Goal: Information Seeking & Learning: Check status

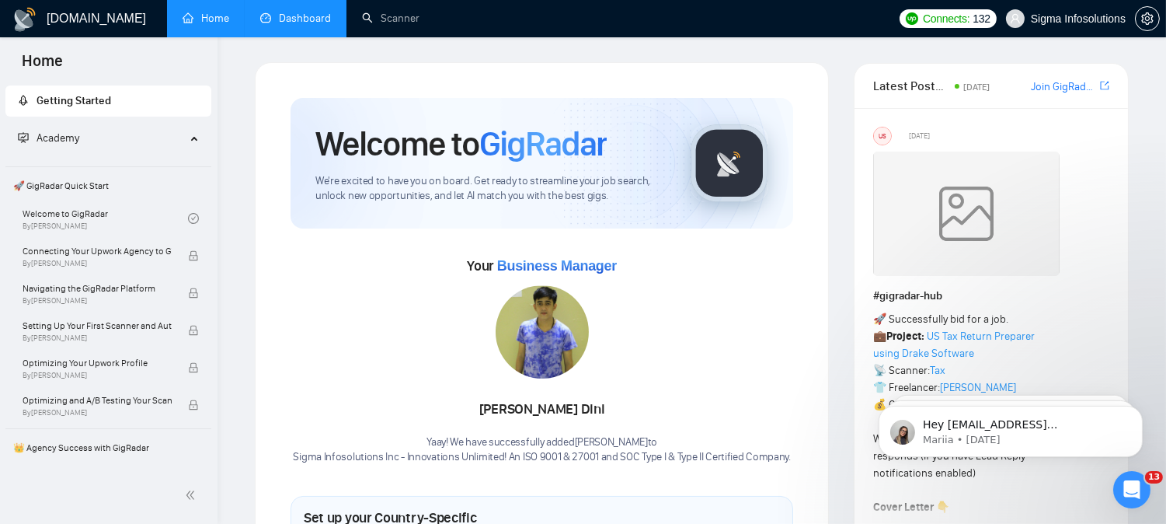
click at [299, 18] on link "Dashboard" at bounding box center [295, 18] width 71 height 13
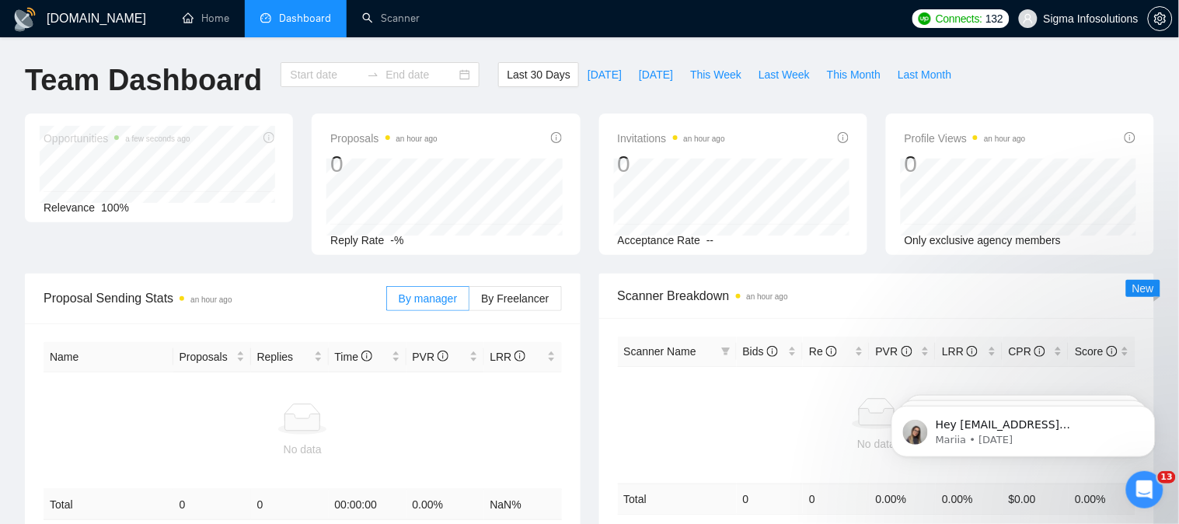
type input "[DATE]"
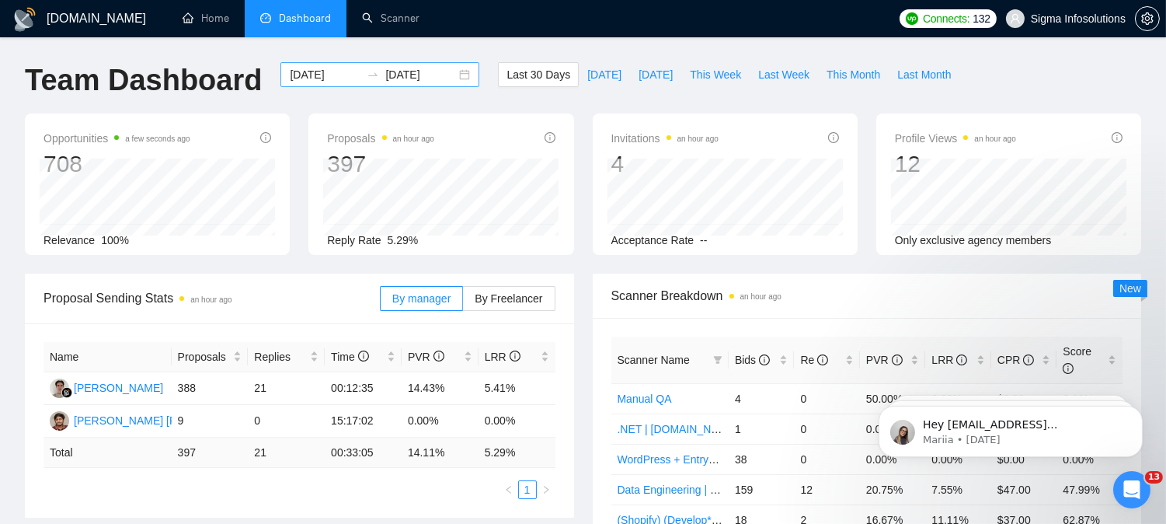
click at [305, 80] on input "[DATE]" at bounding box center [325, 74] width 71 height 17
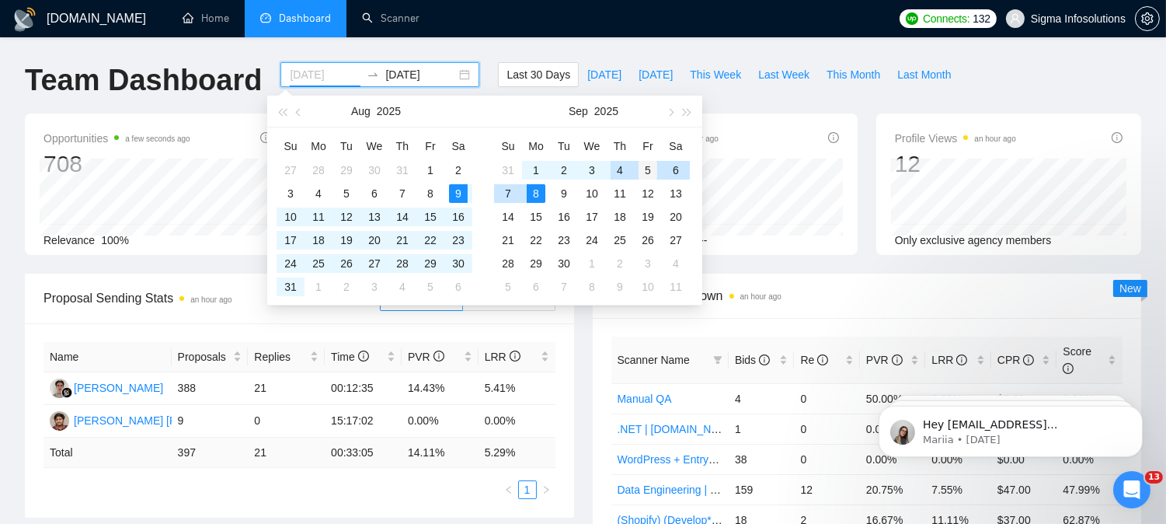
type input "[DATE]"
click at [643, 172] on div "5" at bounding box center [648, 170] width 19 height 19
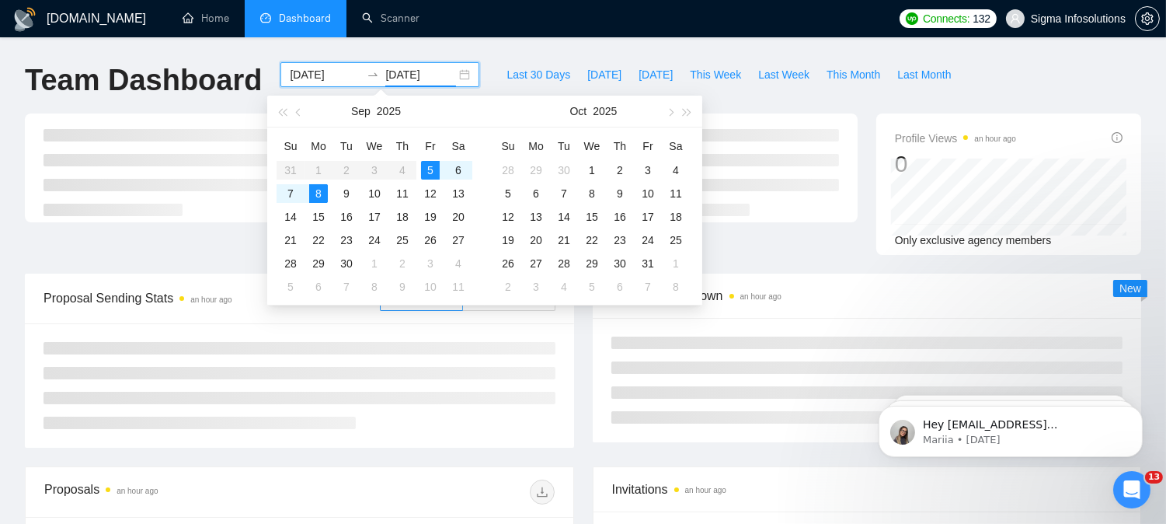
click at [316, 193] on div "8" at bounding box center [318, 193] width 19 height 19
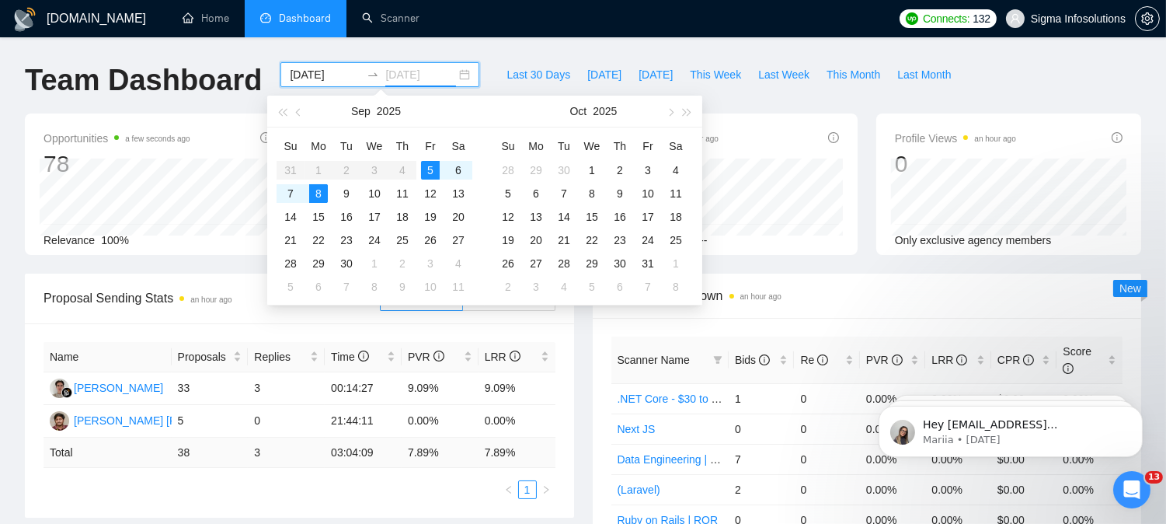
type input "[DATE]"
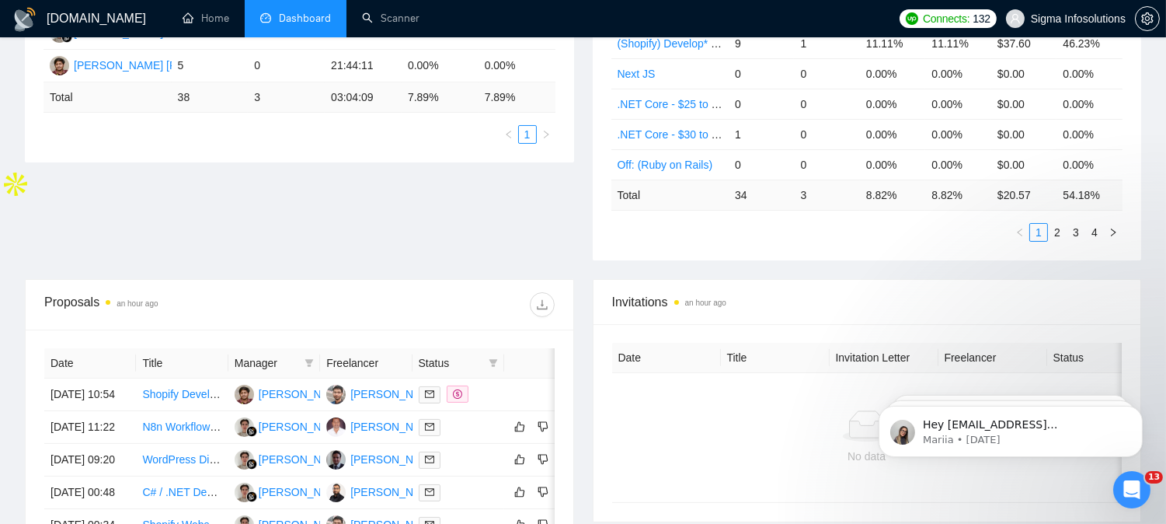
scroll to position [358, 0]
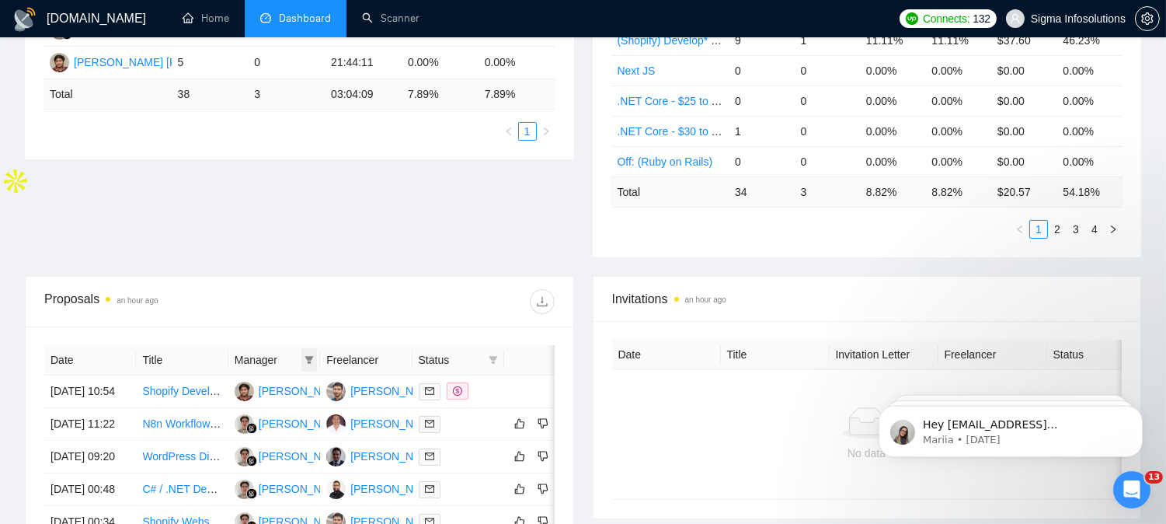
click at [311, 348] on span at bounding box center [310, 359] width 16 height 23
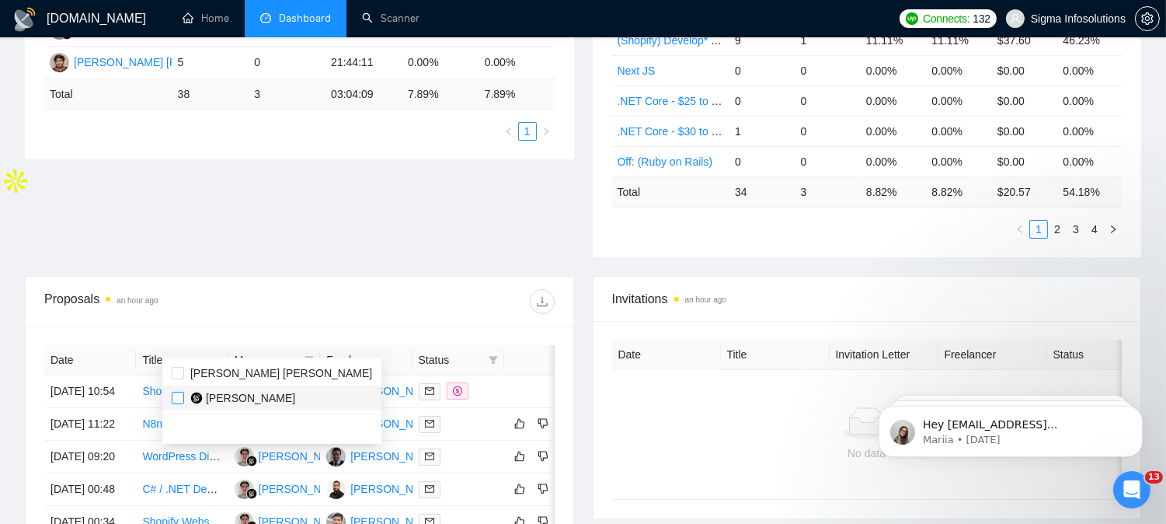
click at [173, 401] on input "checkbox" at bounding box center [178, 398] width 12 height 12
checkbox input "true"
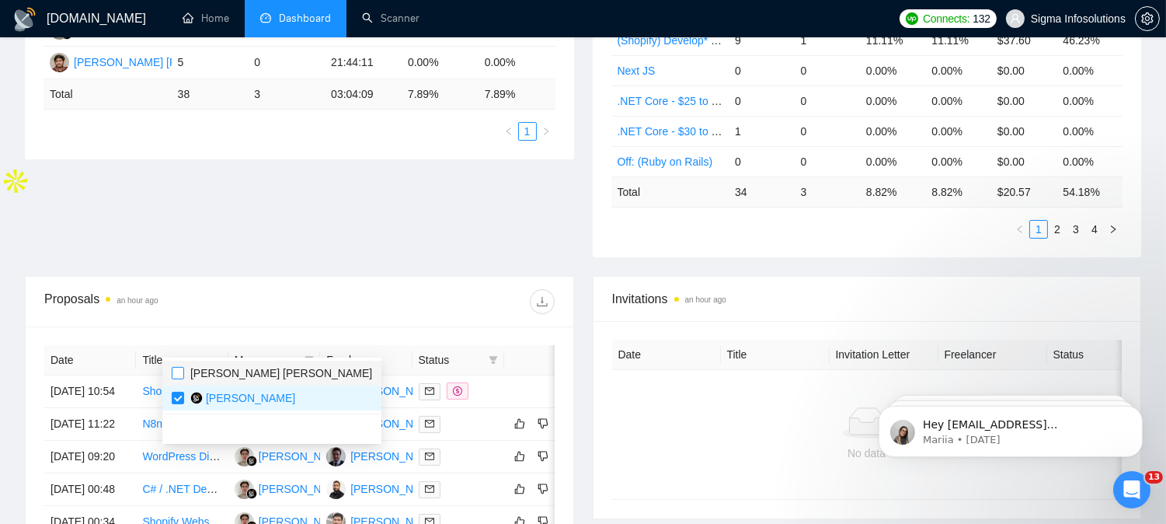
click at [177, 374] on input "checkbox" at bounding box center [178, 373] width 12 height 12
checkbox input "true"
click at [386, 306] on div "Proposals an hour ago" at bounding box center [299, 302] width 511 height 50
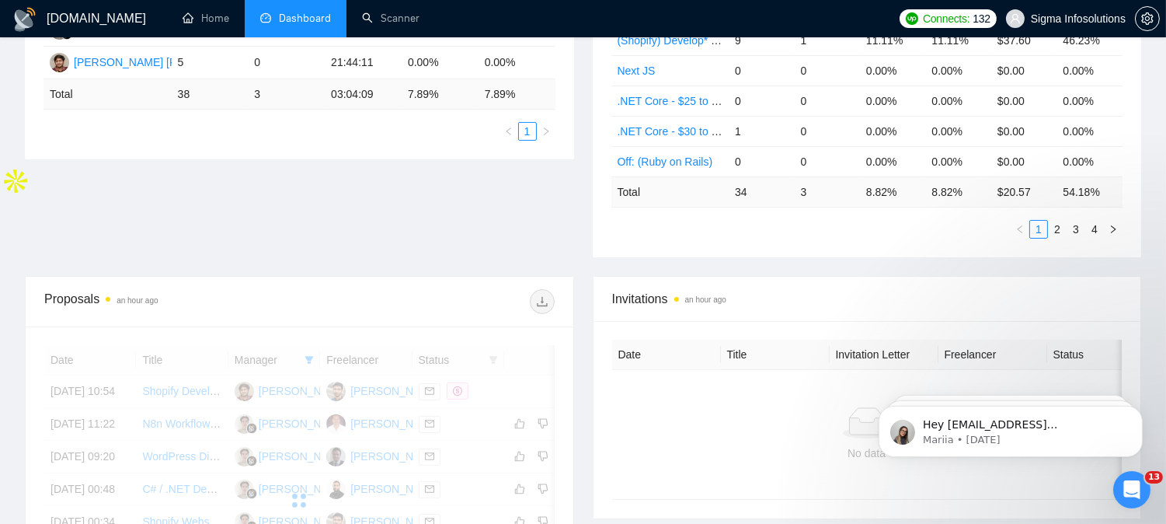
click at [517, 277] on div "Proposals an hour ago" at bounding box center [299, 302] width 511 height 50
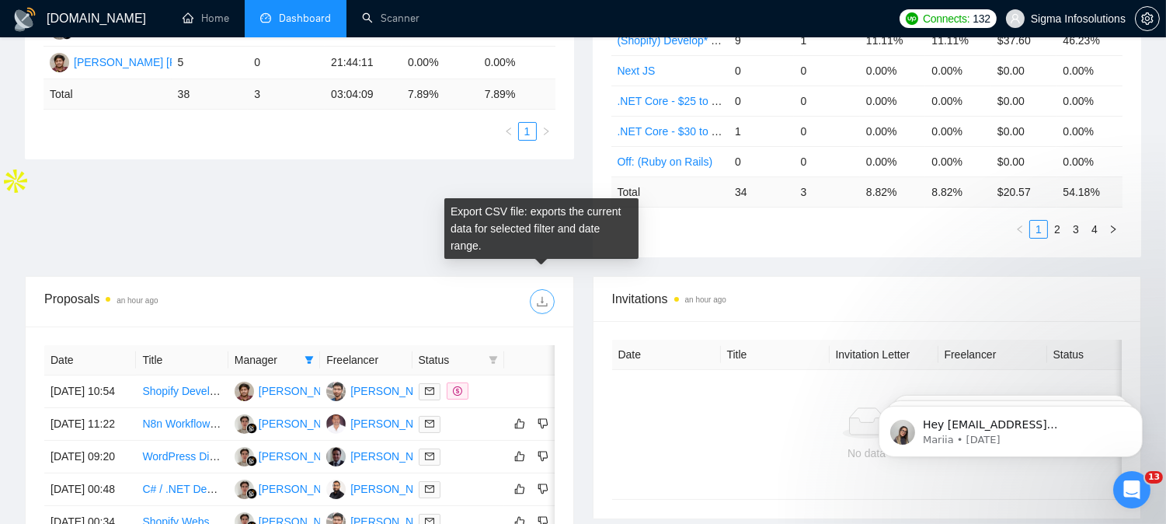
click at [541, 295] on icon "download" at bounding box center [542, 301] width 12 height 12
